Goal: Task Accomplishment & Management: Manage account settings

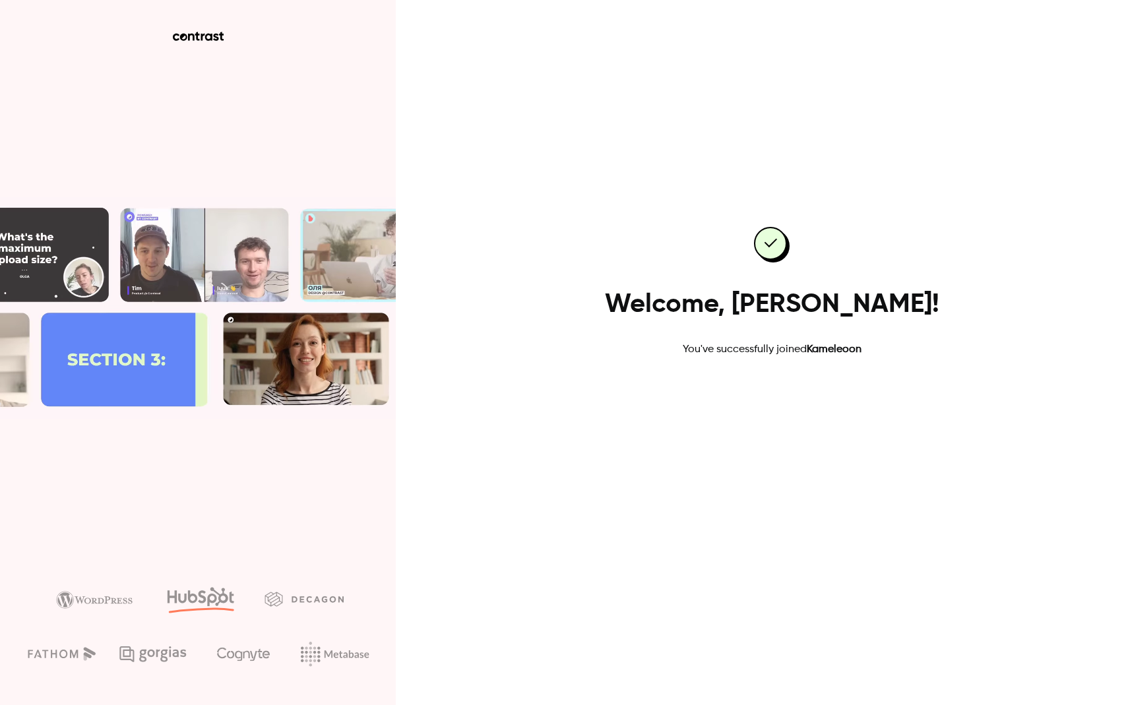
click at [756, 411] on link "Go to dashboard" at bounding box center [772, 400] width 112 height 32
